Goal: Task Accomplishment & Management: Complete application form

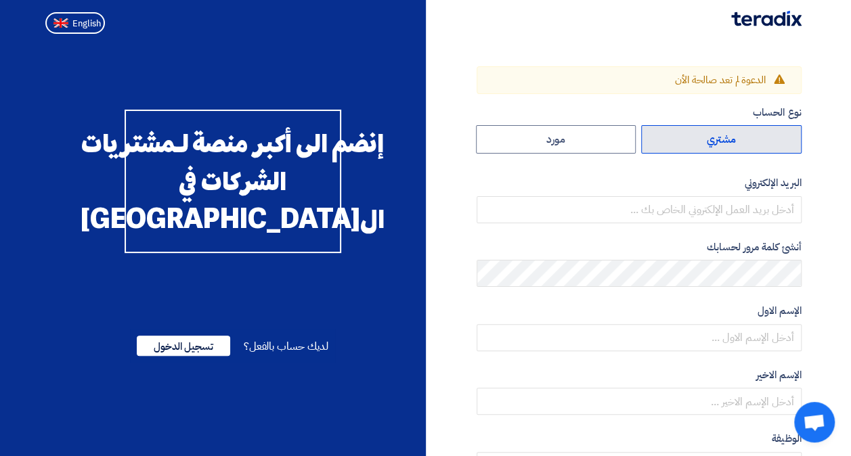
click at [713, 146] on label "مشتري" at bounding box center [721, 139] width 160 height 28
click at [713, 146] on input "مشتري" at bounding box center [721, 139] width 159 height 27
radio input "true"
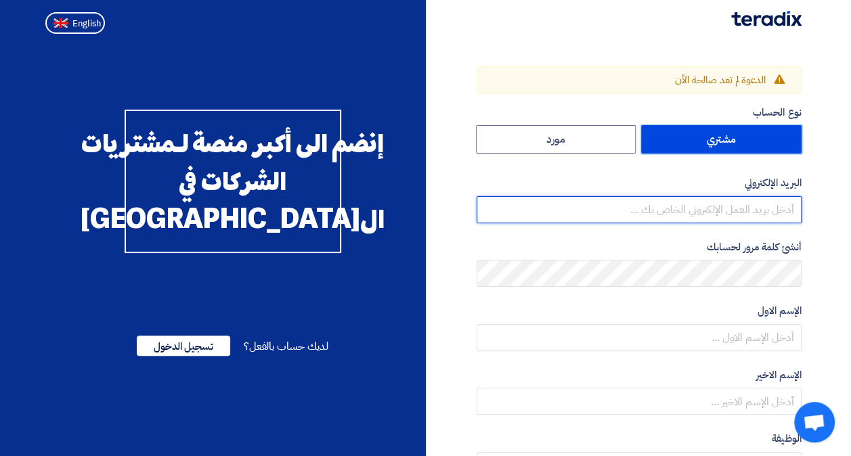
click at [731, 215] on input "email" at bounding box center [639, 209] width 325 height 27
type input "haifa.alhokair@cenomi.com"
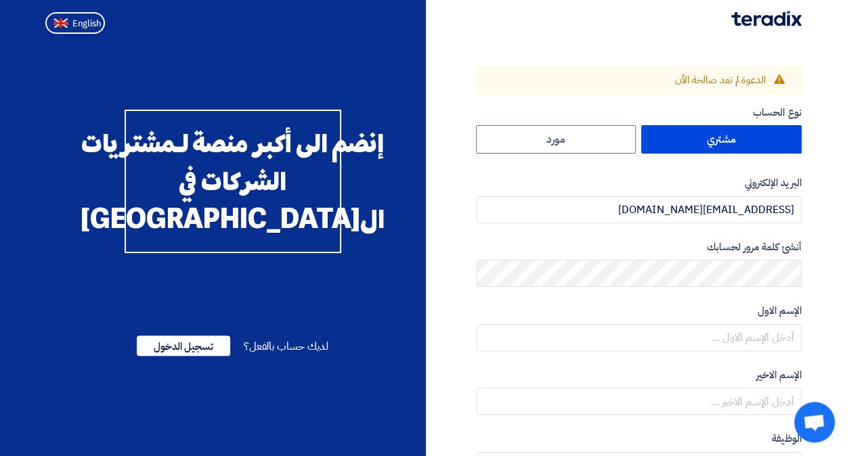
click at [712, 257] on div "أنشئ كلمة مرور لحسابك" at bounding box center [639, 264] width 325 height 48
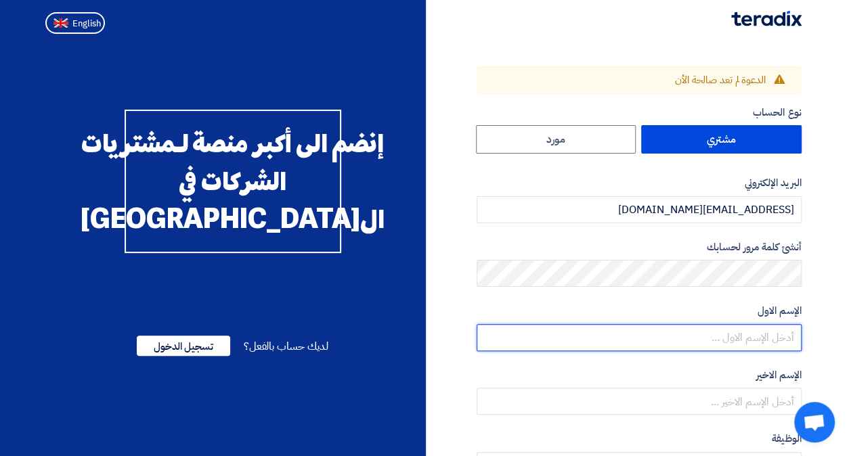
click at [788, 339] on input "text" at bounding box center [639, 337] width 325 height 27
type input "Haifa"
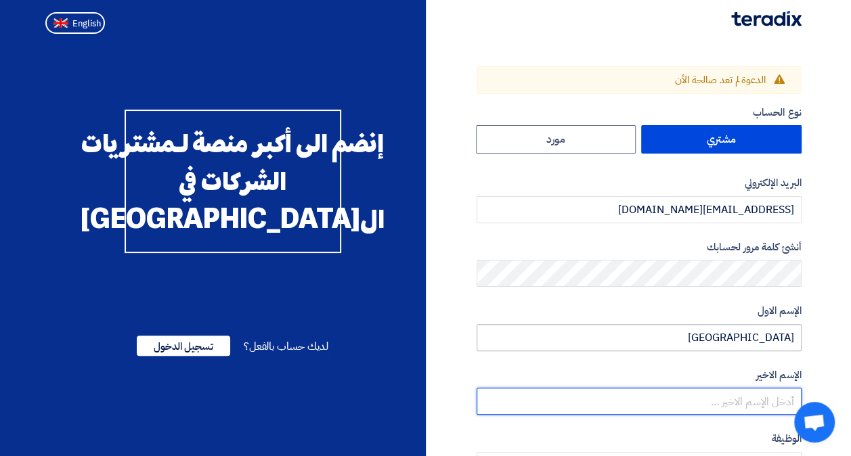
type input "Al-Hokair"
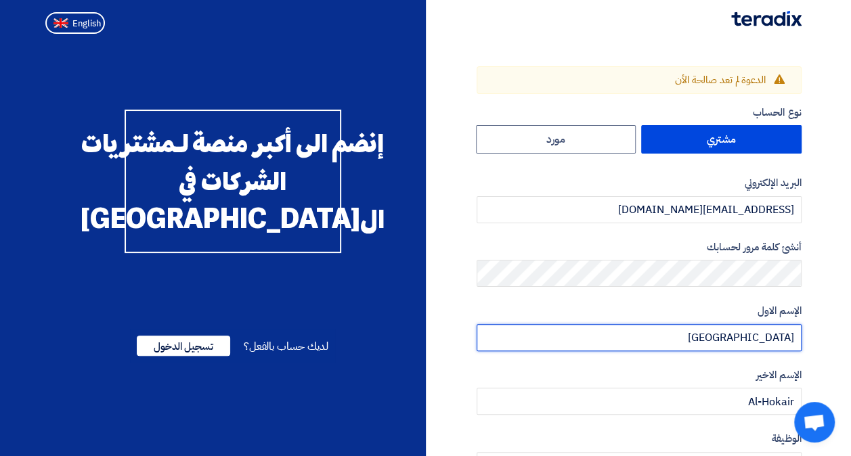
scroll to position [203, 0]
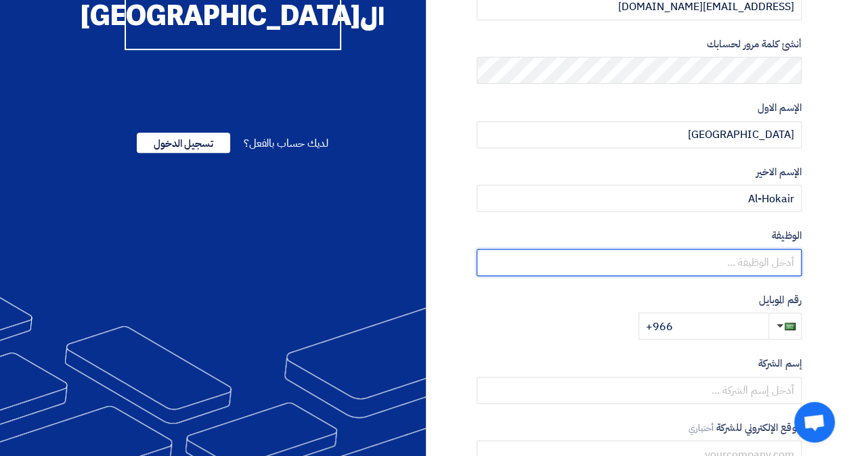
click at [729, 274] on input "text" at bounding box center [639, 262] width 325 height 27
paste input "Training & Employee Engagement Senior Manager"
type input "Training & Employee Engagement Senior Manager"
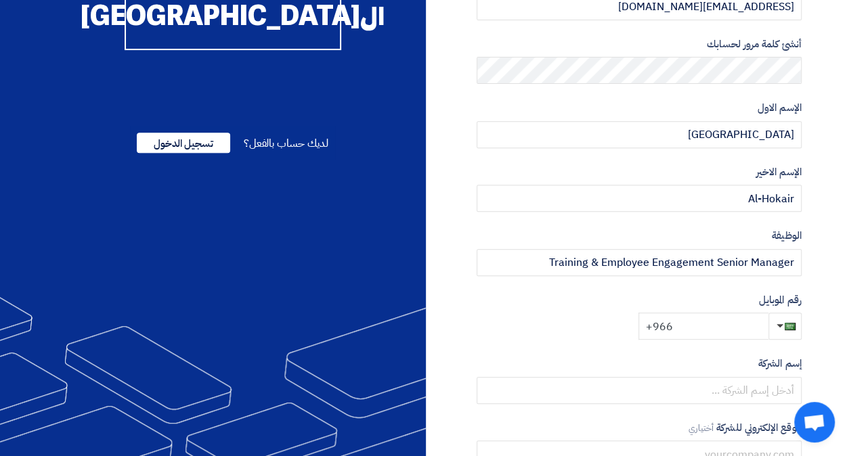
click at [705, 328] on input "+966" at bounding box center [703, 326] width 130 height 27
type input "+966 555549413"
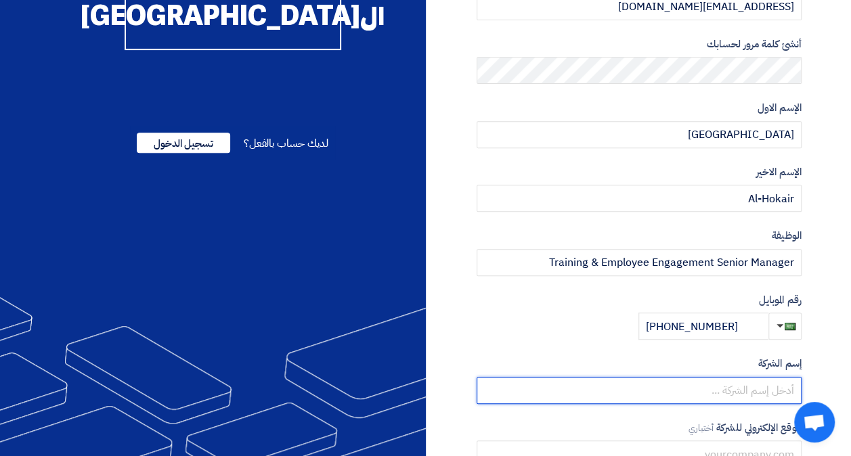
click at [693, 380] on input "text" at bounding box center [639, 390] width 325 height 27
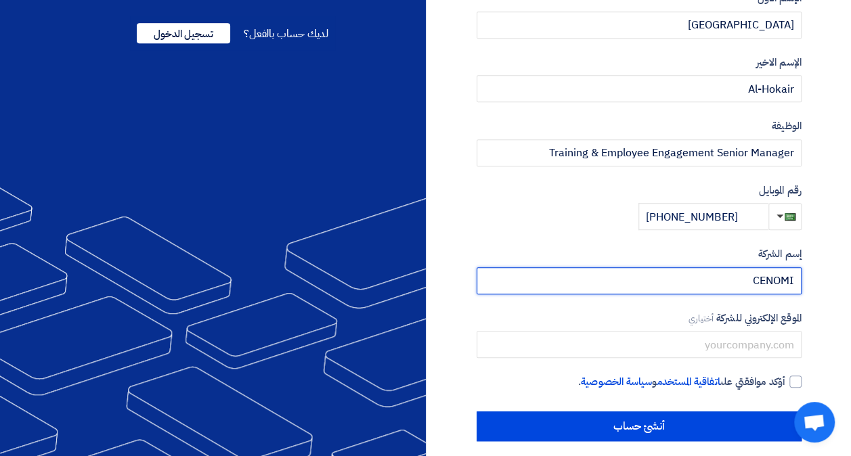
scroll to position [324, 0]
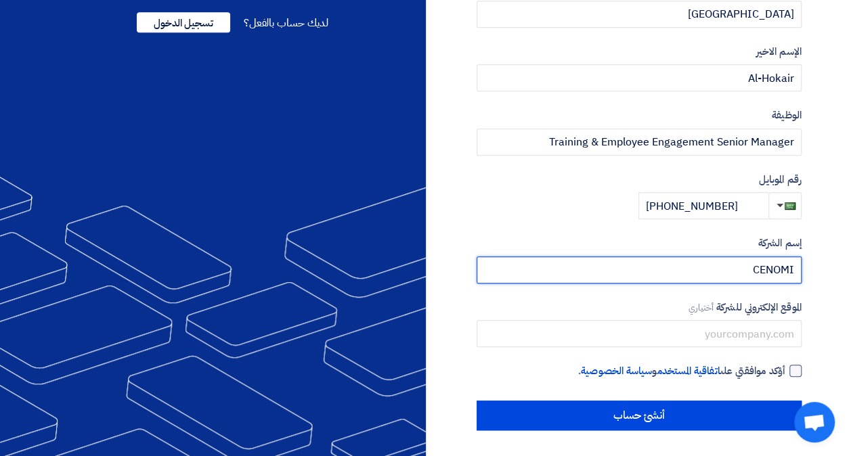
type input "CENOMI"
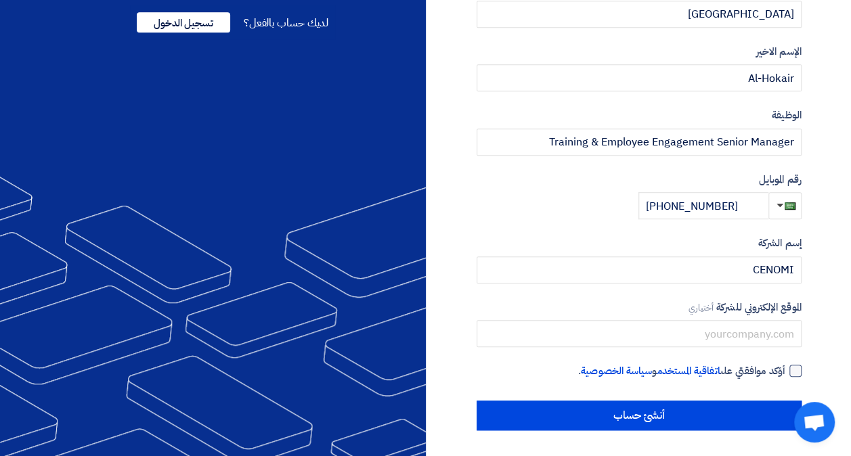
click at [789, 366] on div at bounding box center [795, 371] width 12 height 12
click at [785, 366] on input "أؤكد موافقتي على اتفاقية المستخدم و سياسة الخصوصية ." at bounding box center [622, 377] width 325 height 27
checkbox input "true"
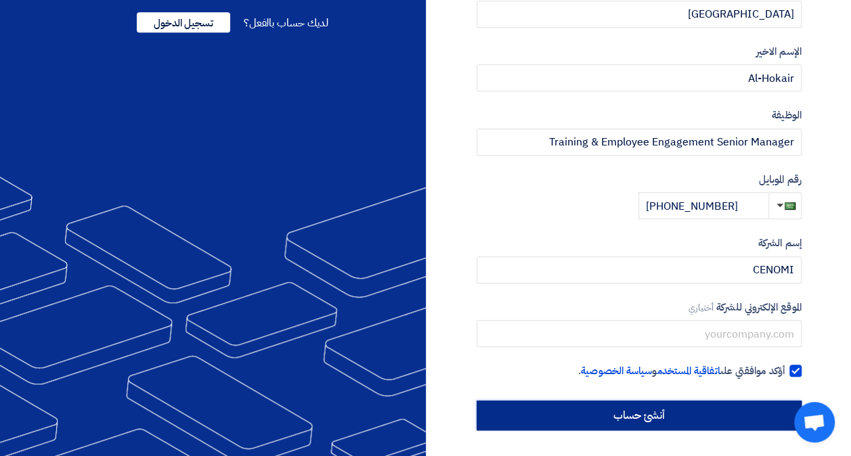
click at [741, 404] on input "أنشئ حساب" at bounding box center [639, 416] width 325 height 30
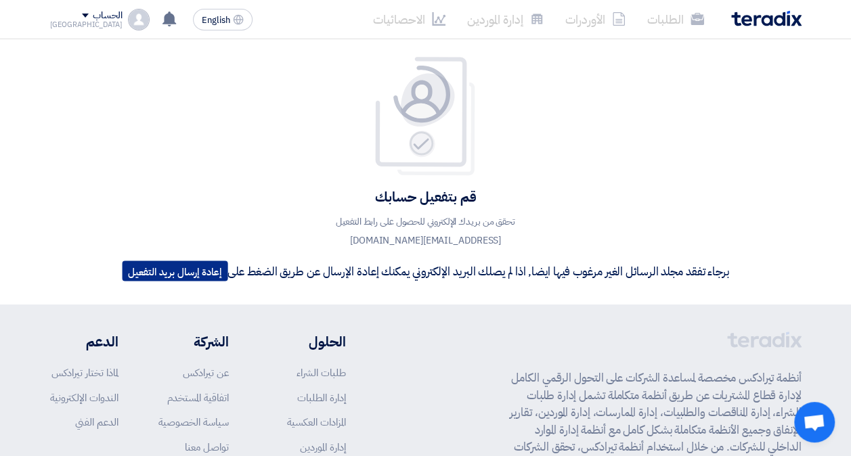
click at [187, 269] on button "إعادة إرسال بريد التفعيل" at bounding box center [175, 271] width 106 height 20
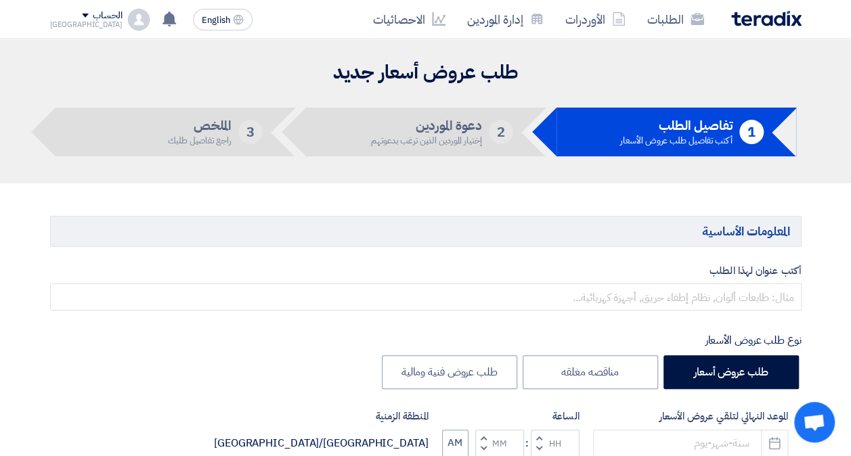
scroll to position [135, 0]
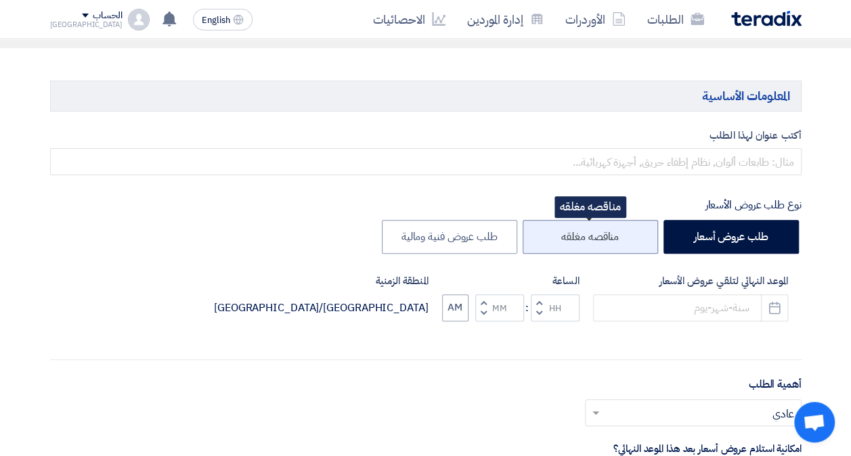
click at [531, 233] on label "مناقصه مغلقه" at bounding box center [590, 237] width 135 height 34
click at [610, 233] on input "مناقصه مغلقه" at bounding box center [614, 236] width 9 height 9
radio input "true"
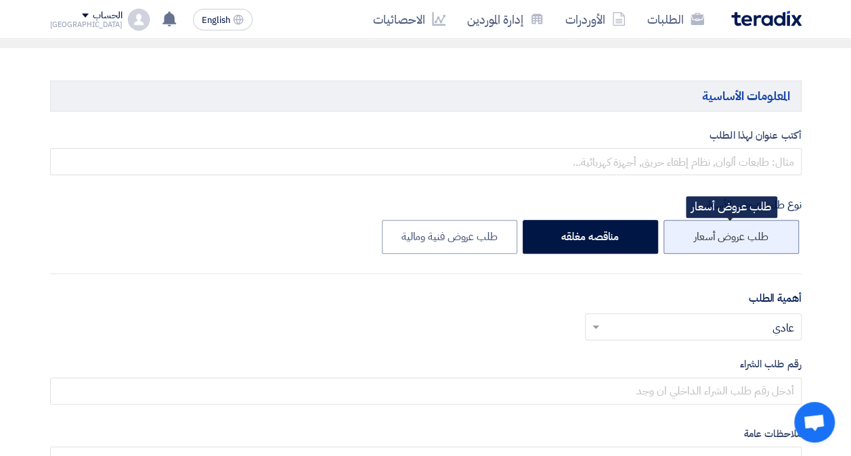
click at [693, 242] on label "طلب عروض أسعار" at bounding box center [730, 237] width 135 height 34
click at [759, 240] on input "طلب عروض أسعار" at bounding box center [763, 236] width 9 height 9
radio input "true"
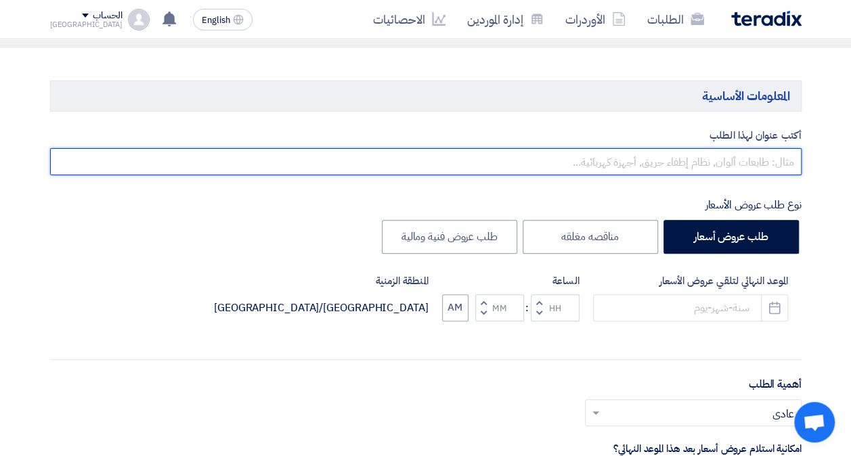
click at [693, 160] on input "text" at bounding box center [426, 161] width 752 height 27
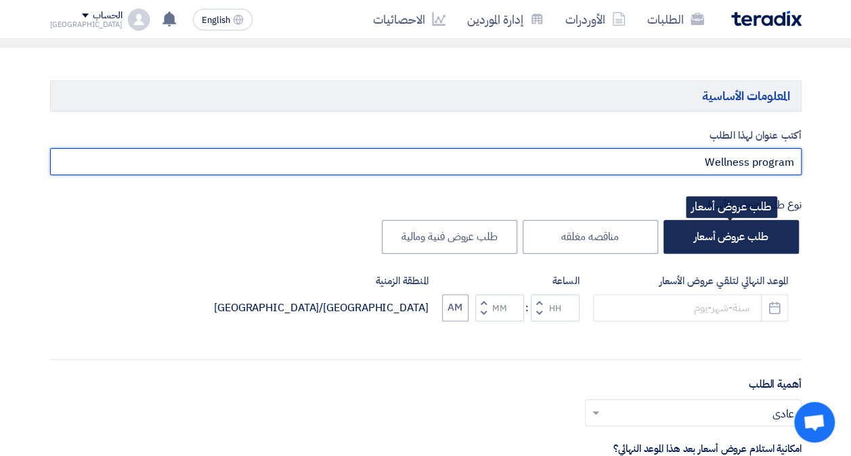
type input "Wellness program"
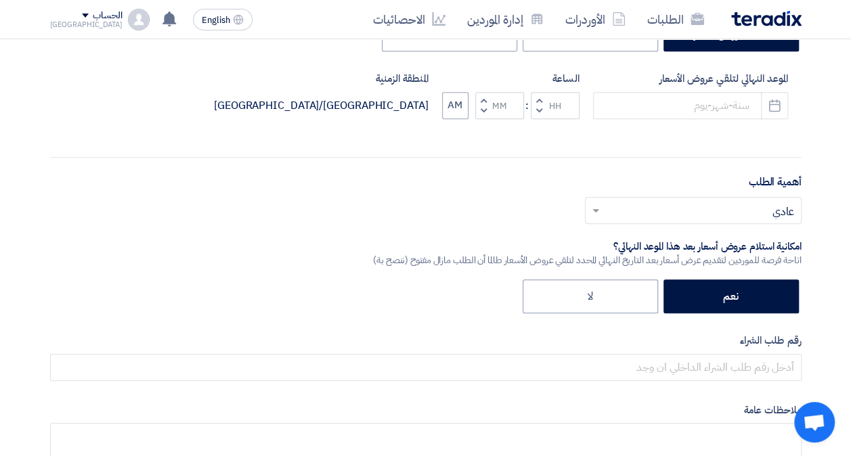
scroll to position [406, 0]
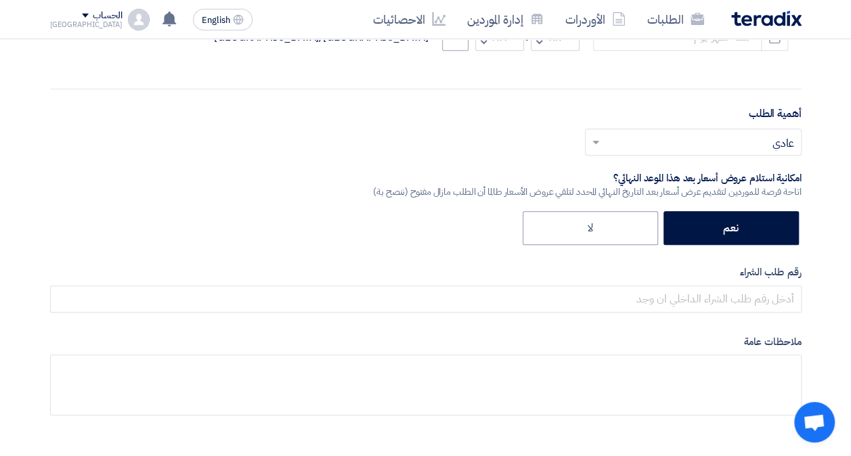
click at [626, 142] on input "text" at bounding box center [701, 143] width 190 height 22
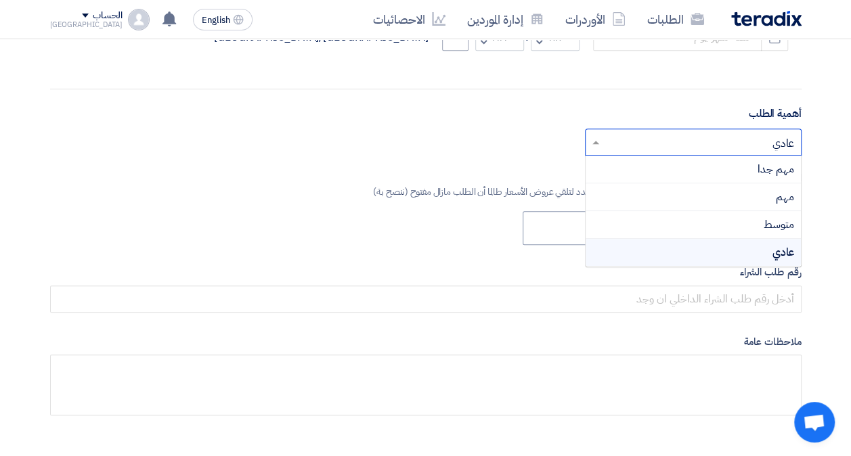
click at [211, 138] on div "أختر أهمية الطلب... × عادي × مهم جدا مهم متوسط عادي" at bounding box center [426, 148] width 752 height 38
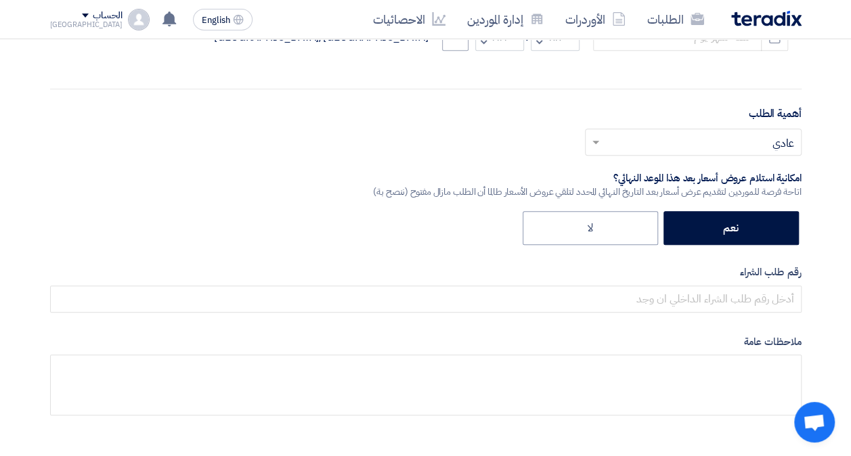
click at [246, 148] on div "أختر أهمية الطلب... × عادي ×" at bounding box center [426, 148] width 752 height 38
